Goal: Find specific page/section: Find specific page/section

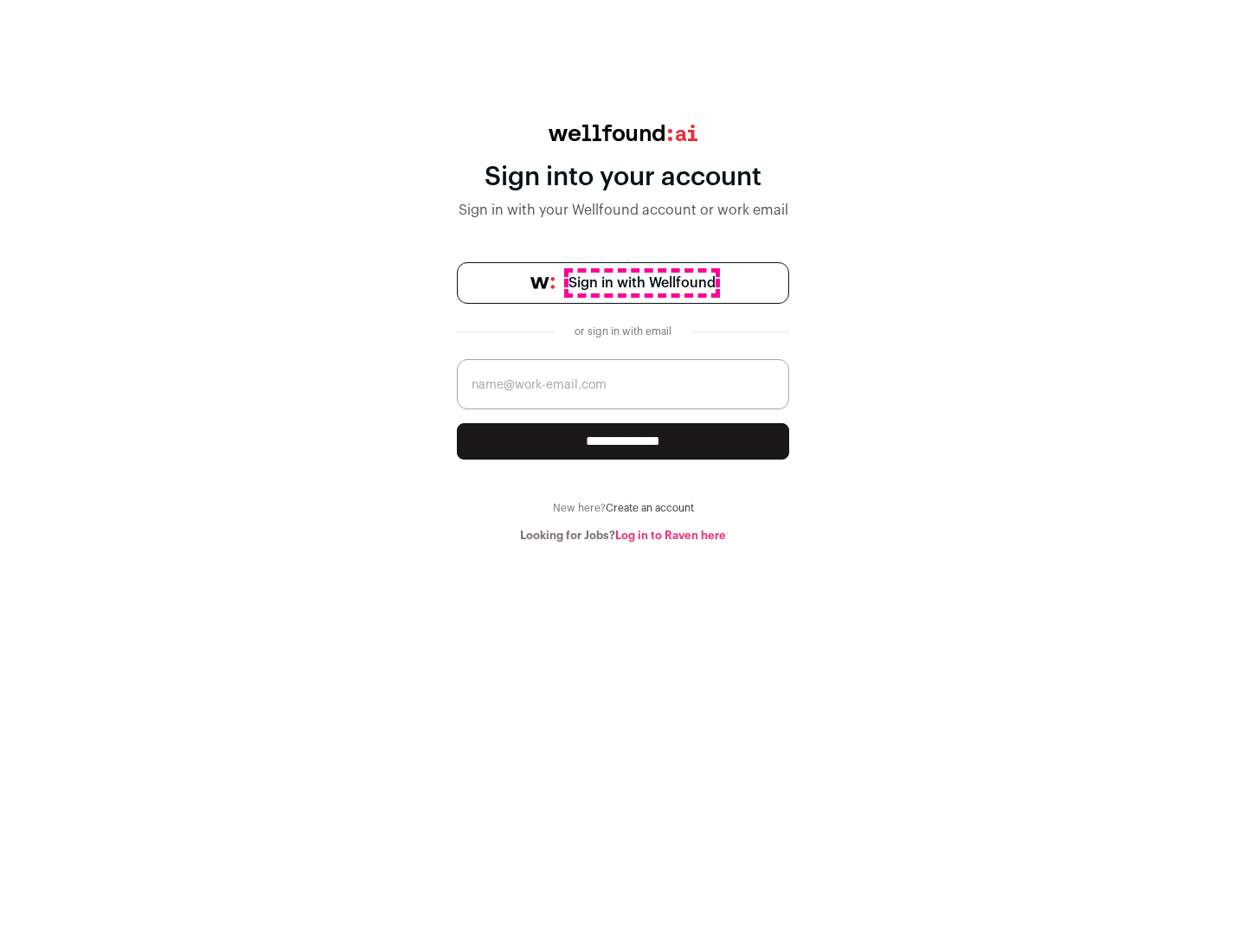
click at [641, 283] on span "Sign in with Wellfound" at bounding box center [642, 282] width 147 height 20
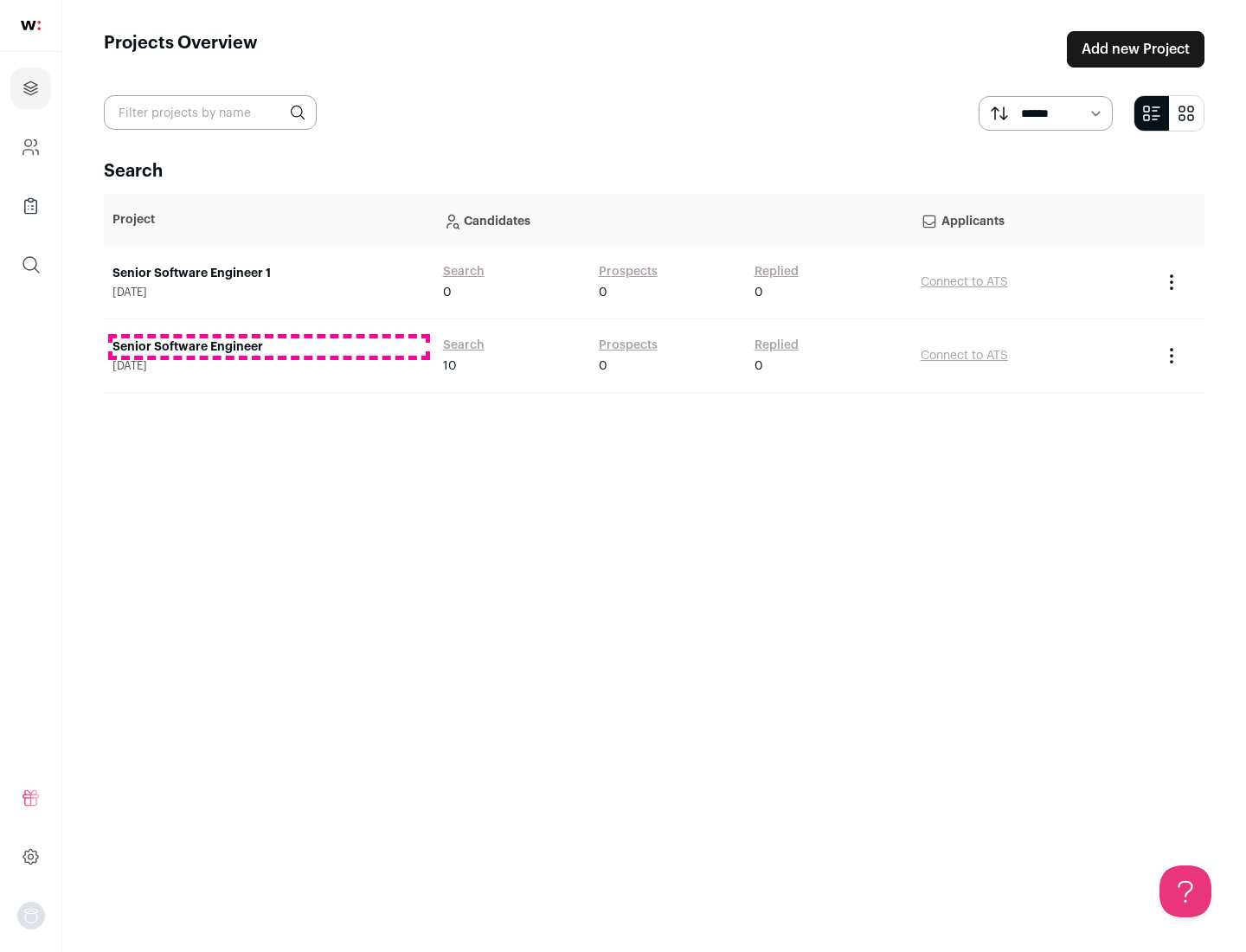
click at [268, 347] on link "Senior Software Engineer" at bounding box center [269, 346] width 313 height 17
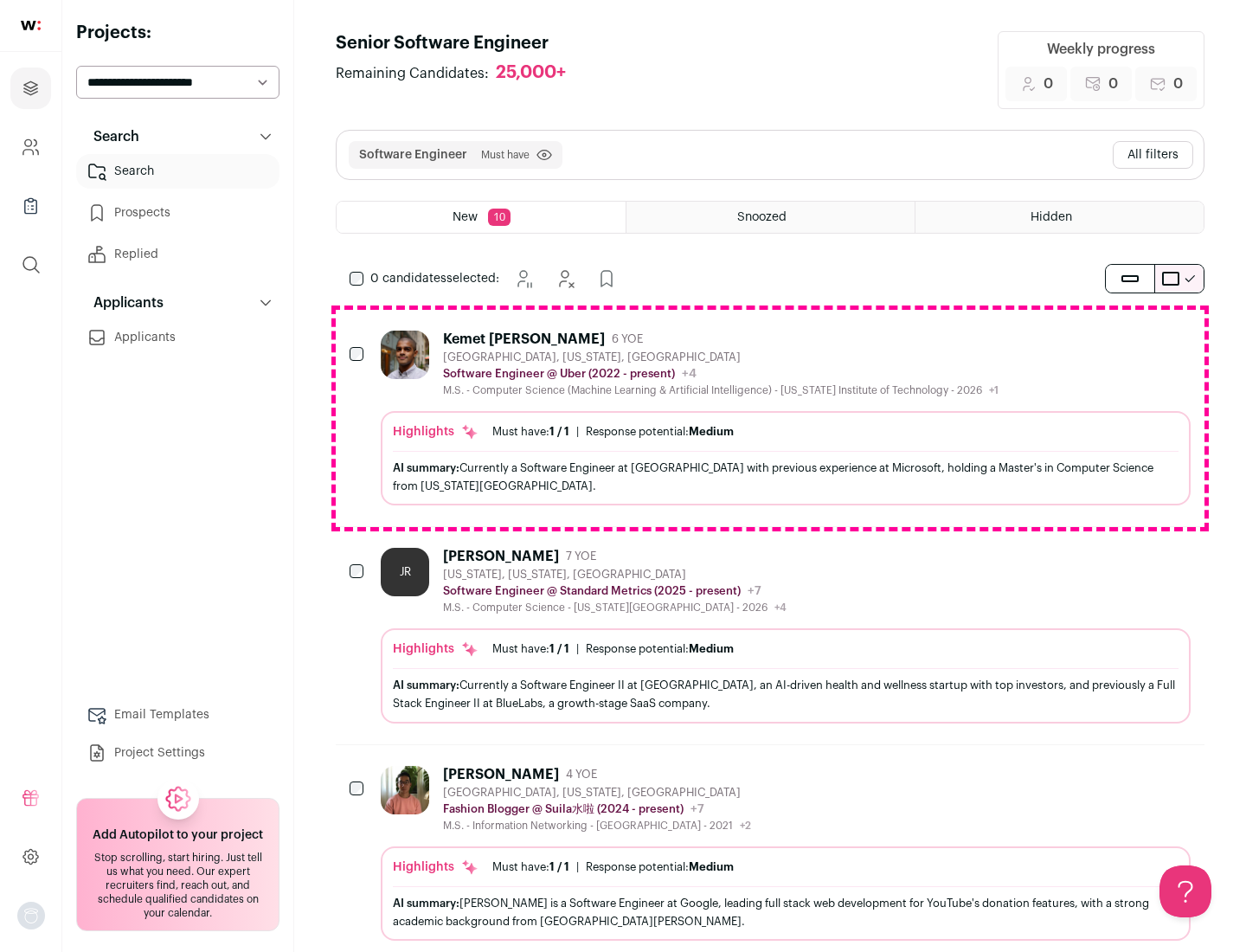
click at [770, 418] on div "Highlights Must have: 1 / 1 How many must haves have been fulfilled? | Response…" at bounding box center [786, 458] width 810 height 94
